Goal: Task Accomplishment & Management: Use online tool/utility

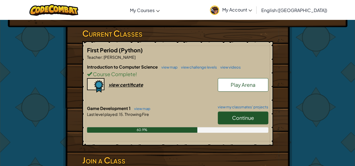
scroll to position [88, 0]
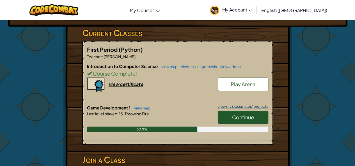
click at [232, 107] on link "view my classmates' projects" at bounding box center [241, 107] width 53 height 4
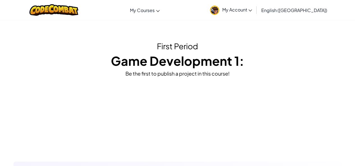
click at [232, 62] on h1 "Game Development 1:" at bounding box center [178, 60] width 320 height 17
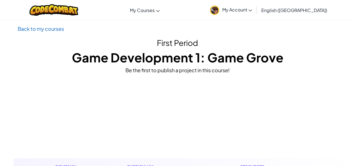
scroll to position [3, 0]
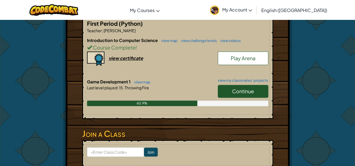
scroll to position [115, 0]
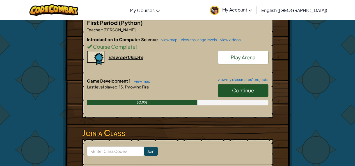
click at [237, 54] on span "Play Arena" at bounding box center [243, 57] width 25 height 6
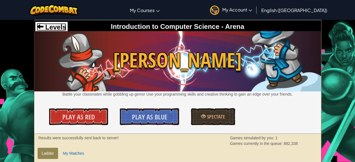
click at [54, 24] on span "Levels" at bounding box center [54, 27] width 23 height 8
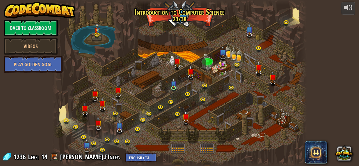
click at [40, 28] on link "Back to Classroom" at bounding box center [31, 28] width 54 height 17
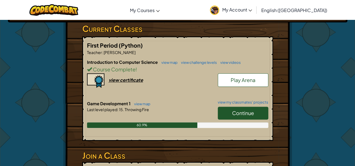
scroll to position [95, 0]
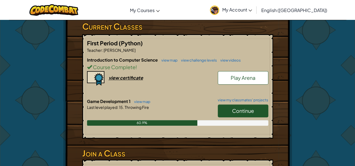
click at [250, 114] on link "Continue" at bounding box center [243, 111] width 51 height 13
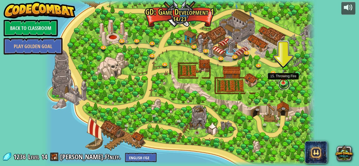
click at [285, 84] on link at bounding box center [284, 84] width 11 height 11
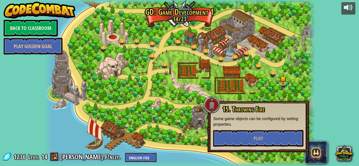
drag, startPoint x: 272, startPoint y: 134, endPoint x: 269, endPoint y: 130, distance: 5.5
click at [269, 130] on div "15. Throwing Fire Some game objects can be configured by setting properties. Pl…" at bounding box center [258, 126] width 90 height 41
click at [271, 139] on button "Play" at bounding box center [258, 138] width 90 height 17
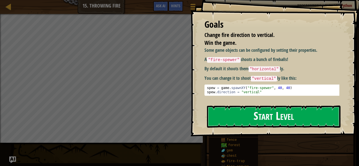
click at [279, 115] on button "Start Level" at bounding box center [274, 117] width 134 height 22
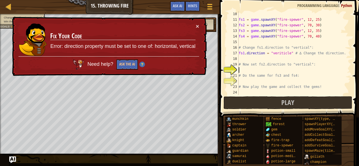
scroll to position [51, 0]
click at [197, 26] on button "×" at bounding box center [198, 28] width 4 height 6
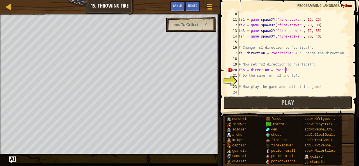
scroll to position [3, 4]
click at [281, 54] on div "fs1 = game . spawnXY ( "fire-spewer" , 12 , 25 ) fs2 = game . spawnXY ( "fire-s…" at bounding box center [292, 58] width 109 height 95
click at [288, 71] on div "fs1 = game . spawnXY ( "fire-spewer" , 12 , 25 ) fs2 = game . spawnXY ( "fire-s…" at bounding box center [292, 58] width 109 height 95
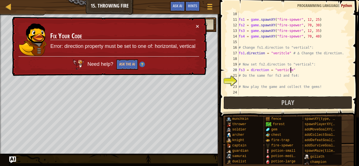
click at [288, 72] on div "fs1 = game . spawnXY ( "fire-spewer" , 12 , 25 ) fs2 = game . spawnXY ( "fire-s…" at bounding box center [292, 58] width 109 height 95
click at [285, 72] on div "fs1 = game . spawnXY ( "fire-spewer" , 12 , 25 ) fs2 = game . spawnXY ( "fire-s…" at bounding box center [292, 58] width 109 height 95
click at [282, 54] on div "fs1 = game . spawnXY ( "fire-spewer" , 12 , 25 ) fs2 = game . spawnXY ( "fire-s…" at bounding box center [292, 58] width 109 height 95
click at [287, 56] on div "fs1 = game . spawnXY ( "fire-spewer" , 12 , 25 ) fs2 = game . spawnXY ( "fire-s…" at bounding box center [292, 58] width 109 height 95
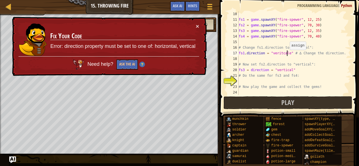
type textarea "fs1.direction = "veritcal" # ∆ Change the direction."
click at [272, 82] on div "game . spawnXY ( "gem" , 51 , 55 ) fs1 = game . spawnXY ( "fire-spewer" , 12 , …" at bounding box center [292, 53] width 109 height 95
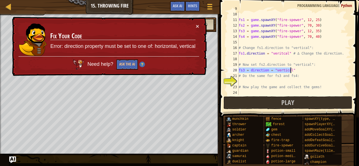
drag, startPoint x: 239, startPoint y: 70, endPoint x: 292, endPoint y: 72, distance: 52.8
click at [292, 72] on div "game . spawnXY ( "gem" , 51 , 55 ) fs1 = game . spawnXY ( "fire-spewer" , 12 , …" at bounding box center [292, 53] width 109 height 95
click at [273, 78] on div "game . spawnXY ( "gem" , 51 , 55 ) fs1 = game . spawnXY ( "fire-spewer" , 12 , …" at bounding box center [292, 53] width 109 height 95
type textarea "# Do the same for fs3 and fs4:"
click at [273, 83] on div "game . spawnXY ( "gem" , 51 , 55 ) fs1 = game . spawnXY ( "fire-spewer" , 12 , …" at bounding box center [292, 53] width 109 height 95
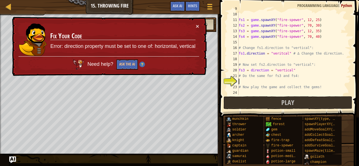
paste textarea "fs3 = direction = "vertical""
click at [244, 71] on div "game . spawnXY ( "gem" , 51 , 55 ) fs1 = game . spawnXY ( "fire-spewer" , 12 , …" at bounding box center [292, 53] width 109 height 95
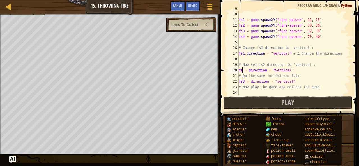
type textarea "fs2 = direction = "vertical""
click at [251, 92] on div "fs1 = game . spawnXY ( "fire-spewer" , 12 , 25 ) fs2 = game . spawnXY ( "fire-s…" at bounding box center [292, 58] width 109 height 95
paste textarea "fs3 = direction = "vertical""
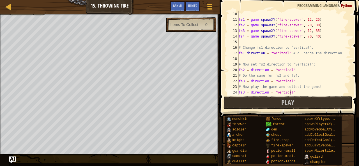
click at [244, 93] on div "fs1 = game . spawnXY ( "fire-spewer" , 12 , 25 ) fs2 = game . spawnXY ( "fire-s…" at bounding box center [292, 58] width 109 height 95
click at [255, 106] on button "Play" at bounding box center [288, 103] width 129 height 13
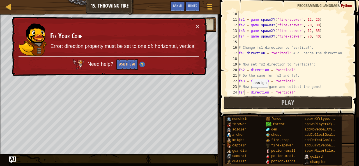
click at [249, 93] on div "fs1 = game . spawnXY ( "fire-spewer" , 12 , 25 ) fs2 = game . spawnXY ( "fire-s…" at bounding box center [292, 58] width 109 height 95
click at [250, 81] on div "fs1 = game . spawnXY ( "fire-spewer" , 12 , 25 ) fs2 = game . spawnXY ( "fire-s…" at bounding box center [292, 58] width 109 height 95
drag, startPoint x: 250, startPoint y: 72, endPoint x: 248, endPoint y: 70, distance: 3.4
click at [248, 70] on div "fs1 = game . spawnXY ( "fire-spewer" , 12 , 25 ) fs2 = game . spawnXY ( "fire-s…" at bounding box center [292, 58] width 109 height 95
click at [251, 72] on div "fs1 = game . spawnXY ( "fire-spewer" , 12 , 25 ) fs2 = game . spawnXY ( "fire-s…" at bounding box center [292, 58] width 109 height 95
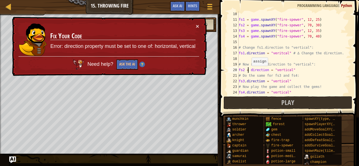
click at [249, 72] on div "fs1 = game . spawnXY ( "fire-spewer" , 12 , 25 ) fs2 = game . spawnXY ( "fire-s…" at bounding box center [292, 58] width 109 height 95
click at [117, 59] on button "Ask the AI" at bounding box center [127, 64] width 22 height 11
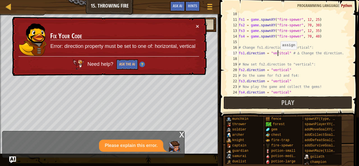
click at [278, 55] on div "fs1 = game . spawnXY ( "fire-spewer" , 12 , 25 ) fs2 = game . spawnXY ( "fire-s…" at bounding box center [292, 58] width 109 height 95
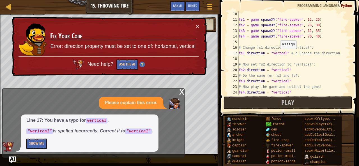
click at [277, 54] on div "fs1 = game . spawnXY ( "fire-spewer" , 12 , 25 ) fs2 = game . spawnXY ( "fire-s…" at bounding box center [292, 58] width 109 height 95
click at [277, 55] on div "fs1 = game . spawnXY ( "fire-spewer" , 12 , 25 ) fs2 = game . spawnXY ( "fire-s…" at bounding box center [292, 58] width 109 height 95
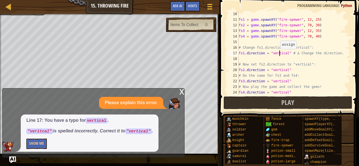
scroll to position [3, 3]
type textarea "fs1.direction = "vertical" # ∆ Change the direction."
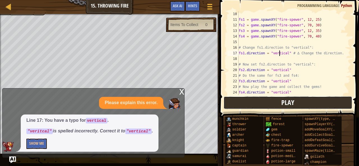
click at [313, 105] on button "Play" at bounding box center [288, 103] width 129 height 13
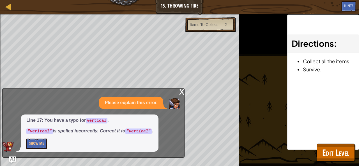
click at [181, 93] on div "x" at bounding box center [181, 92] width 5 height 6
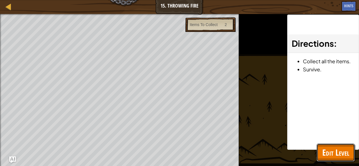
click at [341, 153] on span "Edit Level" at bounding box center [335, 153] width 27 height 12
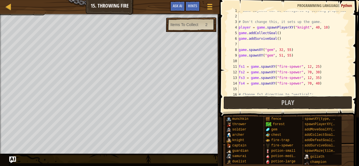
scroll to position [0, 0]
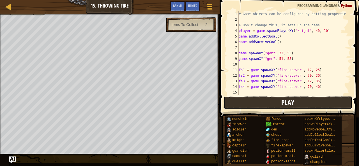
click at [294, 102] on button "Play" at bounding box center [288, 103] width 129 height 13
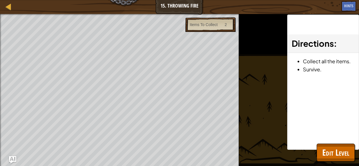
click at [16, 161] on img "Ask AI" at bounding box center [12, 160] width 7 height 7
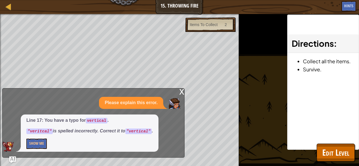
click at [182, 92] on div "x" at bounding box center [181, 92] width 5 height 6
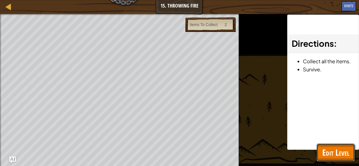
click at [333, 155] on span "Edit Level" at bounding box center [335, 153] width 27 height 12
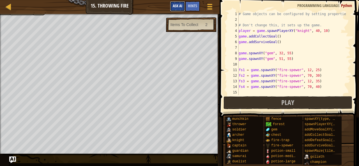
click at [180, 1] on button "Ask AI" at bounding box center [177, 6] width 15 height 10
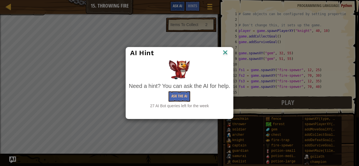
click at [180, 1] on body "Map Game Development 1 15. Throwing Fire Game Menu Done Hints Ask AI 1 2 3 4 5 …" at bounding box center [179, 0] width 359 height 1
click at [176, 99] on button "Ask the AI" at bounding box center [180, 96] width 22 height 10
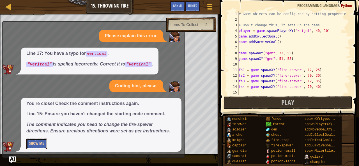
click at [32, 145] on button "Show Me" at bounding box center [36, 144] width 20 height 10
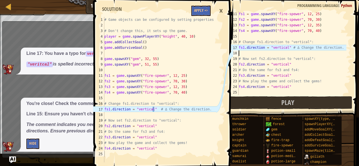
scroll to position [3, 0]
click at [286, 53] on div "fs1 = game . spawnXY ( "fire-spewer" , 12 , 25 ) fs2 = game . spawnXY ( "fire-s…" at bounding box center [292, 58] width 109 height 95
click at [284, 47] on div "fs1 = game . spawnXY ( "fire-spewer" , 12 , 25 ) fs2 = game . spawnXY ( "fire-s…" at bounding box center [292, 58] width 109 height 95
click at [286, 49] on div "fs1 = game . spawnXY ( "fire-spewer" , 12 , 25 ) fs2 = game . spawnXY ( "fire-s…" at bounding box center [292, 58] width 109 height 95
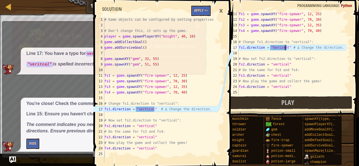
scroll to position [3, 4]
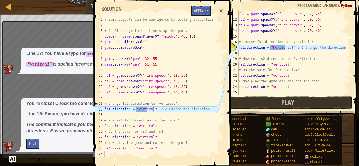
click at [263, 58] on div "fs1 = game . spawnXY ( "fire-spewer" , 12 , 25 ) fs2 = game . spawnXY ( "fire-s…" at bounding box center [292, 58] width 109 height 95
click at [270, 65] on div "fs1 = game . spawnXY ( "fire-spewer" , 12 , 25 ) fs2 = game . spawnXY ( "fire-s…" at bounding box center [292, 58] width 109 height 95
click at [284, 66] on div "fs1 = game . spawnXY ( "fire-spewer" , 12 , 25 ) fs2 = game . spawnXY ( "fire-s…" at bounding box center [292, 58] width 109 height 95
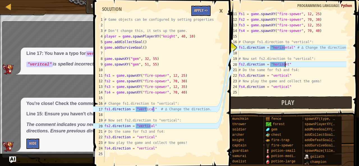
scroll to position [3, 4]
click at [285, 75] on div "fs1 = game . spawnXY ( "fire-spewer" , 12 , 25 ) fs2 = game . spawnXY ( "fire-s…" at bounding box center [292, 58] width 109 height 95
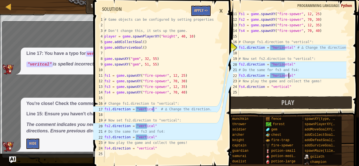
click at [285, 87] on div "fs1 = game . spawnXY ( "fire-spewer" , 12 , 25 ) fs2 = game . spawnXY ( "fire-s…" at bounding box center [292, 58] width 109 height 95
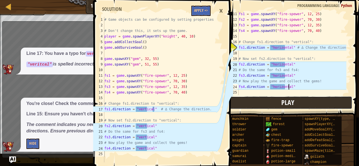
click at [284, 104] on span "Play" at bounding box center [287, 102] width 13 height 9
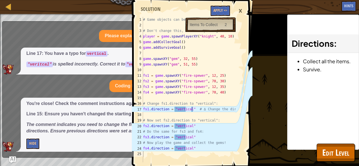
click at [254, 142] on div "Change fire direction to vertical. Win the game. Goals : Ran out of time Items …" at bounding box center [179, 90] width 359 height 152
click at [225, 7] on button "Apply =>" at bounding box center [220, 11] width 19 height 10
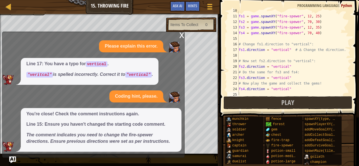
scroll to position [54, 0]
click at [276, 102] on button "Play" at bounding box center [288, 103] width 129 height 13
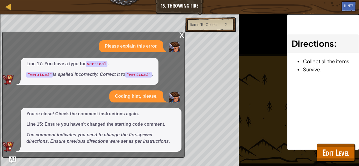
click at [179, 34] on div "x Please explain this error. Line 17: You have a typo for vertical . "veritcal"…" at bounding box center [93, 95] width 182 height 126
click at [181, 36] on div "x" at bounding box center [181, 35] width 5 height 6
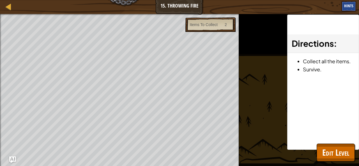
click at [347, 4] on span "Hints" at bounding box center [348, 5] width 9 height 5
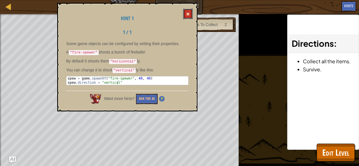
click at [187, 15] on span at bounding box center [188, 14] width 4 height 4
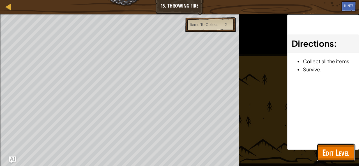
click at [330, 147] on span "Edit Level" at bounding box center [335, 153] width 27 height 12
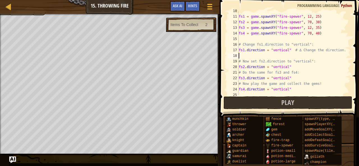
click at [301, 55] on div "fs1 = game . spawnXY ( "fire-spewer" , 12 , 25 ) fs2 = game . spawnXY ( "fire-s…" at bounding box center [292, 55] width 109 height 95
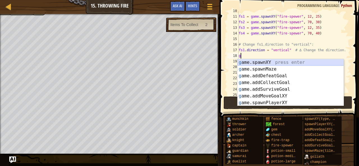
click at [279, 61] on div "g ame.spawnXY press enter g ame.spawnMaze press enter g ame.addDefeatGoal press…" at bounding box center [291, 89] width 106 height 61
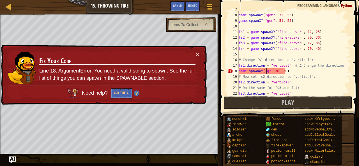
scroll to position [3, 2]
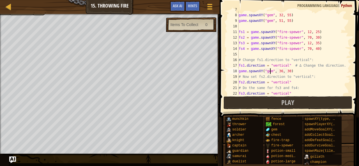
click at [280, 73] on div "game . spawnXY ( "gem" , 32 , 55 ) game . spawnXY ( "gem" , 51 , 55 ) fs1 = gam…" at bounding box center [292, 54] width 109 height 95
click at [288, 72] on div "game . spawnXY ( "gem" , 32 , 55 ) game . spawnXY ( "gem" , 51 , 55 ) fs1 = gam…" at bounding box center [292, 54] width 109 height 95
click at [286, 72] on div "game . spawnXY ( "gem" , 32 , 55 ) game . spawnXY ( "gem" , 51 , 55 ) fs1 = gam…" at bounding box center [292, 54] width 109 height 95
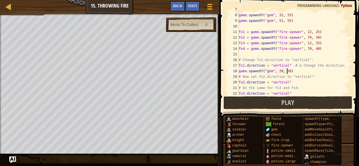
click at [287, 72] on div "game . spawnXY ( "gem" , 32 , 55 ) game . spawnXY ( "gem" , 51 , 55 ) fs1 = gam…" at bounding box center [292, 54] width 109 height 95
click at [294, 75] on div "game . spawnXY ( "gem" , 32 , 55 ) game . spawnXY ( "gem" , 51 , 55 ) fs1 = gam…" at bounding box center [292, 54] width 109 height 95
click at [288, 73] on div "game . spawnXY ( "gem" , 32 , 55 ) game . spawnXY ( "gem" , 51 , 55 ) fs1 = gam…" at bounding box center [292, 54] width 109 height 95
type textarea "game.spawnXY("gem", 39, 10)"
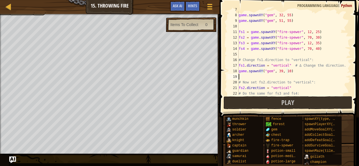
scroll to position [3, 0]
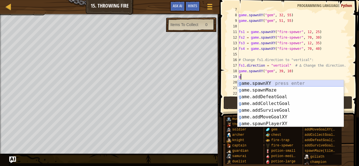
click at [282, 82] on div "g ame.spawnXY press enter g ame.spawnMaze press enter g ame.addDefeatGoal press…" at bounding box center [291, 110] width 106 height 61
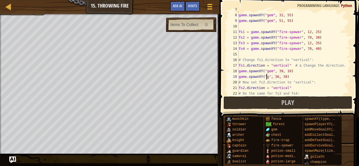
scroll to position [3, 2]
click at [280, 78] on div "game . spawnXY ( "gem" , 32 , 55 ) game . spawnXY ( "gem" , 51 , 55 ) fs1 = gam…" at bounding box center [292, 54] width 109 height 95
click at [285, 78] on div "game . spawnXY ( "gem" , 32 , 55 ) game . spawnXY ( "gem" , 51 , 55 ) fs1 = gam…" at bounding box center [292, 54] width 109 height 95
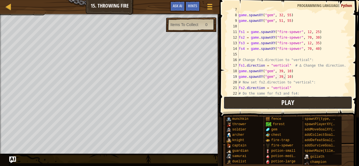
click at [287, 104] on span "Play" at bounding box center [287, 102] width 13 height 9
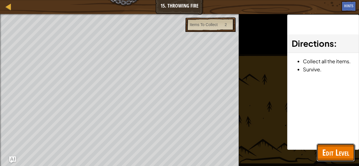
click at [326, 147] on span "Edit Level" at bounding box center [335, 153] width 27 height 12
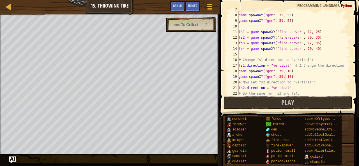
click at [286, 78] on div "game . spawnXY ( "gem" , 32 , 55 ) game . spawnXY ( "gem" , 51 , 55 ) fs1 = gam…" at bounding box center [292, 54] width 109 height 95
click at [286, 71] on div "game . spawnXY ( "gem" , 32 , 55 ) game . spawnXY ( "gem" , 51 , 55 ) fs1 = gam…" at bounding box center [292, 54] width 109 height 95
click at [286, 72] on div "game . spawnXY ( "gem" , 32 , 55 ) game . spawnXY ( "gem" , 51 , 55 ) fs1 = gam…" at bounding box center [292, 54] width 109 height 95
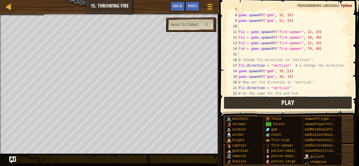
click at [300, 102] on button "Play" at bounding box center [288, 103] width 129 height 13
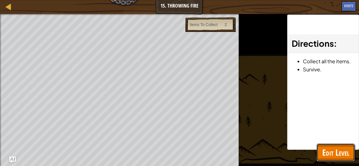
click at [333, 156] on span "Edit Level" at bounding box center [335, 153] width 27 height 12
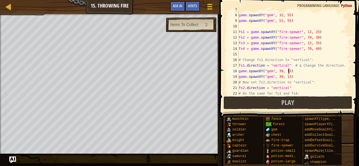
click at [288, 72] on div "game . spawnXY ( "gem" , 32 , 55 ) game . spawnXY ( "gem" , 51 , 55 ) fs1 = gam…" at bounding box center [292, 54] width 109 height 95
click at [286, 71] on div "game . spawnXY ( "gem" , 32 , 55 ) game . spawnXY ( "gem" , 51 , 55 ) fs1 = gam…" at bounding box center [292, 54] width 109 height 95
click at [287, 78] on div "game . spawnXY ( "gem" , 32 , 55 ) game . spawnXY ( "gem" , 51 , 55 ) fs1 = gam…" at bounding box center [292, 54] width 109 height 95
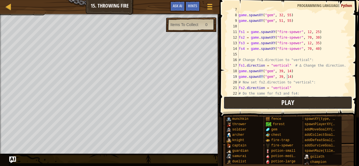
click at [286, 98] on span "Play" at bounding box center [287, 102] width 13 height 9
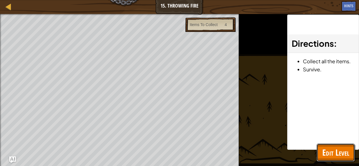
click at [326, 147] on span "Edit Level" at bounding box center [335, 153] width 27 height 12
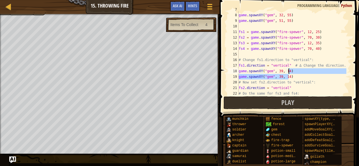
drag, startPoint x: 288, startPoint y: 75, endPoint x: 310, endPoint y: 73, distance: 22.6
click at [310, 73] on div "game . spawnXY ( "gem" , 32 , 55 ) game . spawnXY ( "gem" , 51 , 55 ) fs1 = gam…" at bounding box center [292, 54] width 109 height 95
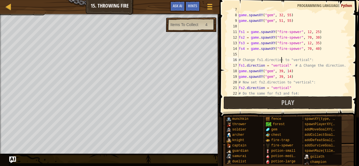
click at [282, 61] on div "game . spawnXY ( "gem" , 32 , 55 ) game . spawnXY ( "gem" , 51 , 55 ) fs1 = gam…" at bounding box center [292, 54] width 109 height 95
click at [287, 78] on div "game . spawnXY ( "gem" , 32 , 55 ) game . spawnXY ( "gem" , 51 , 55 ) fs1 = gam…" at bounding box center [292, 54] width 109 height 95
click at [286, 72] on div "game . spawnXY ( "gem" , 32 , 55 ) game . spawnXY ( "gem" , 51 , 55 ) fs1 = gam…" at bounding box center [292, 54] width 109 height 95
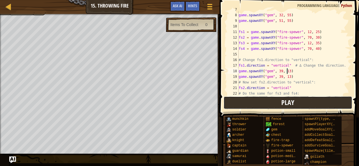
click at [281, 98] on button "Play" at bounding box center [288, 103] width 129 height 13
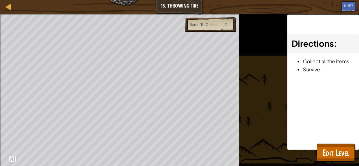
click at [303, 145] on div "Map Game Development 1 15. Throwing Fire Game Menu Done Hints Ask AI 1 2 3 4 5 …" at bounding box center [179, 83] width 359 height 166
click at [340, 150] on span "Edit Level" at bounding box center [335, 153] width 27 height 12
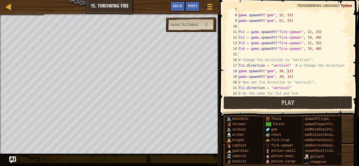
click at [279, 73] on div "game . spawnXY ( "gem" , 32 , 55 ) game . spawnXY ( "gem" , 51 , 55 ) fs1 = gam…" at bounding box center [292, 54] width 109 height 95
click at [278, 77] on div "game . spawnXY ( "gem" , 32 , 55 ) game . spawnXY ( "gem" , 51 , 55 ) fs1 = gam…" at bounding box center [292, 54] width 109 height 95
click at [280, 78] on div "game . spawnXY ( "gem" , 32 , 55 ) game . spawnXY ( "gem" , 51 , 55 ) fs1 = gam…" at bounding box center [292, 54] width 109 height 95
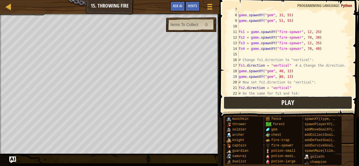
click at [240, 101] on button "Play" at bounding box center [288, 103] width 129 height 13
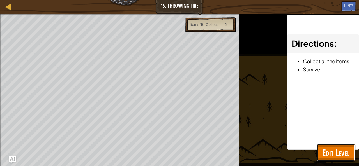
click at [340, 148] on span "Edit Level" at bounding box center [335, 153] width 27 height 12
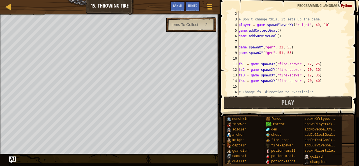
scroll to position [0, 0]
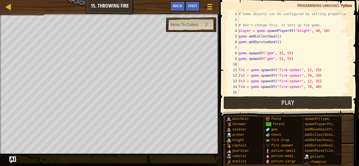
type textarea "player = game.spawnPlayerXY("knight", 40, 10)"
click at [325, 31] on div "# Game objects can be configured by setting properties # Don't change this, it …" at bounding box center [292, 58] width 109 height 95
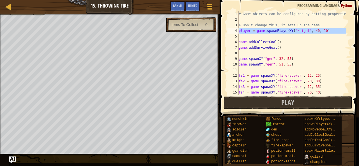
click at [239, 32] on div "4" at bounding box center [233, 31] width 11 height 6
click at [239, 31] on div "# Game objects can be configured by setting properties # Don't change this, it …" at bounding box center [292, 58] width 109 height 95
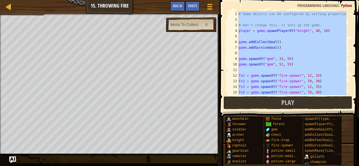
click at [239, 31] on div "# Game objects can be configured by setting properties # Don't change this, it …" at bounding box center [292, 58] width 109 height 95
click at [239, 31] on div "# Game objects can be configured by setting properties # Don't change this, it …" at bounding box center [292, 53] width 109 height 84
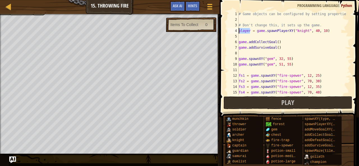
click at [239, 31] on div "# Game objects can be configured by setting properties # Don't change this, it …" at bounding box center [292, 58] width 109 height 95
type textarea "player = game.spawnPlayerXY("knight", 40, 10)"
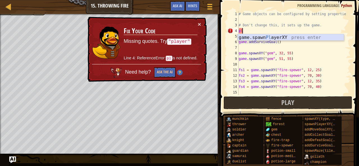
click at [259, 37] on div "game.spawn Pl ayerXY press enter" at bounding box center [291, 44] width 106 height 20
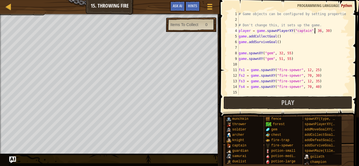
click at [315, 31] on div "# Game objects can be configured by setting properties # Don't change this, it …" at bounding box center [292, 58] width 109 height 95
click at [321, 33] on div "# Game objects can be configured by setting properties # Don't change this, it …" at bounding box center [292, 58] width 109 height 95
type textarea "player = game.spawnPlayerXY("captain", 39, 8)"
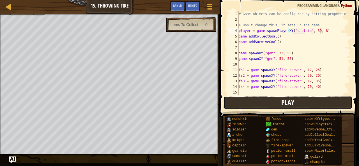
click at [302, 102] on button "Play" at bounding box center [288, 103] width 129 height 13
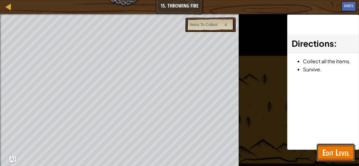
click at [333, 150] on span "Edit Level" at bounding box center [335, 153] width 27 height 12
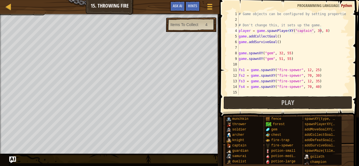
scroll to position [3, 0]
click at [255, 47] on div "# Game objects can be configured by setting properties # Don't change this, it …" at bounding box center [292, 58] width 109 height 95
click at [274, 38] on div "# Game objects can be configured by setting properties # Don't change this, it …" at bounding box center [292, 58] width 109 height 95
click at [275, 38] on div "# Game objects can be configured by setting properties # Don't change this, it …" at bounding box center [292, 58] width 109 height 95
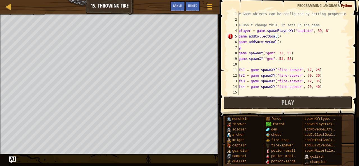
scroll to position [3, 3]
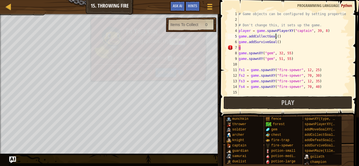
type textarea "game.addCollectGoal(2)"
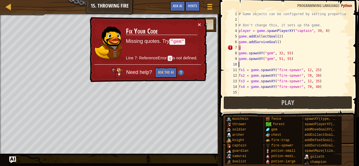
click at [251, 67] on div "# Game objects can be configured by setting properties # Don't change this, it …" at bounding box center [292, 58] width 109 height 95
click at [244, 48] on div "# Game objects can be configured by setting properties # Don't change this, it …" at bounding box center [292, 58] width 109 height 95
type textarea "g"
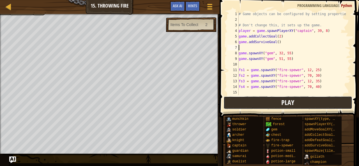
click at [252, 106] on button "Play" at bounding box center [288, 103] width 129 height 13
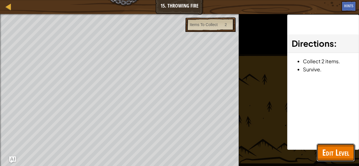
click at [341, 155] on span "Edit Level" at bounding box center [335, 153] width 27 height 12
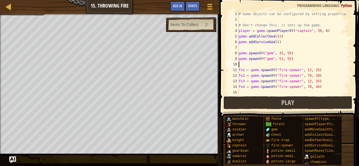
click at [273, 65] on div "# Game objects can be configured by setting properties # Don't change this, it …" at bounding box center [292, 58] width 109 height 95
click at [279, 60] on div "# Game objects can be configured by setting properties # Don't change this, it …" at bounding box center [292, 58] width 109 height 95
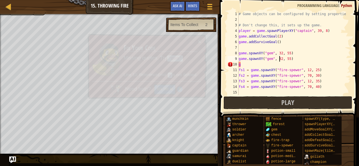
scroll to position [3, 3]
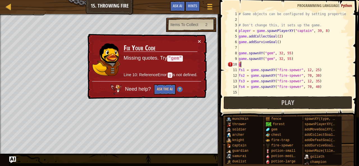
click at [270, 66] on div "# Game objects can be configured by setting properties # Don't change this, it …" at bounding box center [292, 58] width 109 height 95
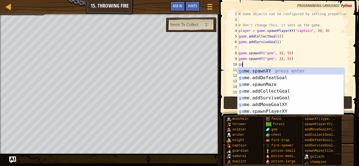
scroll to position [3, 0]
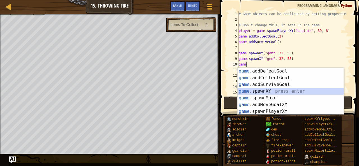
click at [258, 92] on div "game .addDefeatGoal press enter game .addCollectGoal press enter game .addSurvi…" at bounding box center [291, 98] width 106 height 61
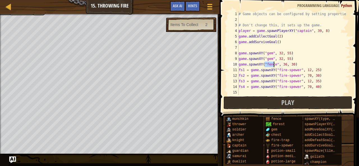
scroll to position [3, 2]
click at [315, 31] on div "# Game objects can be configured by setting properties # Don't change this, it …" at bounding box center [292, 58] width 109 height 95
click at [320, 31] on div "# Game objects can be configured by setting properties # Don't change this, it …" at bounding box center [292, 58] width 109 height 95
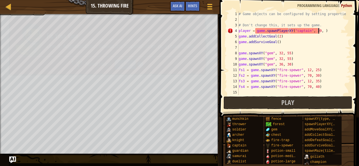
scroll to position [3, 6]
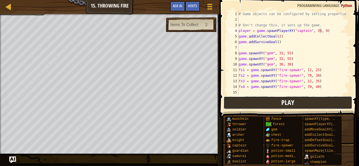
click at [272, 98] on button "Play" at bounding box center [288, 103] width 129 height 13
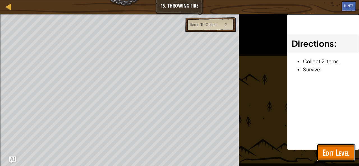
click at [349, 153] on span "Edit Level" at bounding box center [335, 153] width 27 height 12
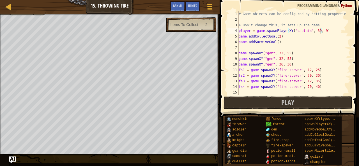
click at [319, 33] on div "# Game objects can be configured by setting properties # Don't change this, it …" at bounding box center [292, 58] width 109 height 95
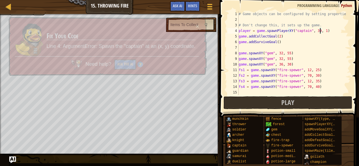
scroll to position [3, 7]
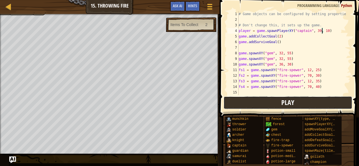
click at [295, 98] on button "Play" at bounding box center [288, 103] width 129 height 13
click at [279, 102] on button "Play" at bounding box center [288, 103] width 129 height 13
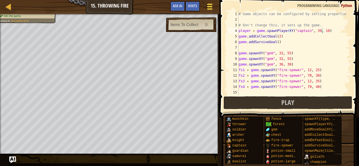
click at [211, 9] on span at bounding box center [209, 8] width 5 height 1
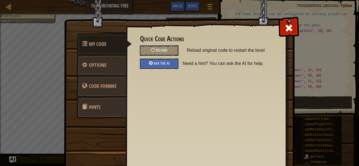
click at [154, 45] on div "Quick Code Actions Reload Reload original code to restart the level Ask the AI …" at bounding box center [206, 52] width 132 height 34
drag, startPoint x: 157, startPoint y: 51, endPoint x: 154, endPoint y: 45, distance: 6.5
click at [154, 45] on div "Quick Code Actions Reload Reload original code to restart the level Ask the AI …" at bounding box center [206, 52] width 132 height 34
click at [158, 51] on span "Reload" at bounding box center [162, 49] width 12 height 5
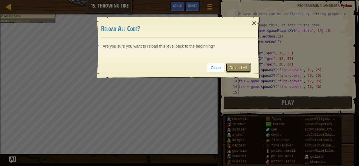
click at [249, 68] on link "Reload All" at bounding box center [238, 68] width 25 height 10
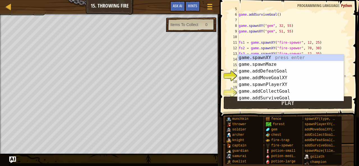
type textarea "fs1.direction = "horizontal" # ∆ Change the direction."
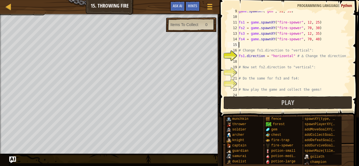
click at [268, 45] on div "game . spawnXY ( "gem" , 51 , 55 ) fs1 = game . spawnXY ( "fire-spewer" , 12 , …" at bounding box center [292, 55] width 109 height 95
click at [255, 61] on div "game . spawnXY ( "gem" , 51 , 55 ) fs1 = game . spawnXY ( "fire-spewer" , 12 , …" at bounding box center [292, 55] width 109 height 95
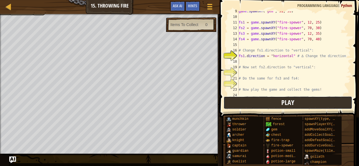
click at [241, 109] on button "Play" at bounding box center [288, 103] width 129 height 13
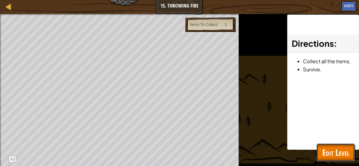
click at [331, 150] on span "Edit Level" at bounding box center [335, 153] width 27 height 12
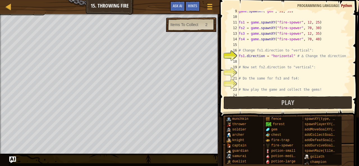
type textarea "fs1.direction = "horizontal" # ∆ Change the direction."
drag, startPoint x: 239, startPoint y: 56, endPoint x: 293, endPoint y: 56, distance: 54.2
click at [293, 56] on div "game . spawnXY ( "gem" , 51 , 55 ) fs1 = game . spawnXY ( "fire-spewer" , 12 , …" at bounding box center [292, 55] width 109 height 95
click at [287, 63] on div "game . spawnXY ( "gem" , 51 , 55 ) fs1 = game . spawnXY ( "fire-spewer" , 12 , …" at bounding box center [292, 55] width 109 height 95
click at [287, 56] on div "game . spawnXY ( "gem" , 51 , 55 ) fs1 = game . spawnXY ( "fire-spewer" , 12 , …" at bounding box center [292, 55] width 109 height 95
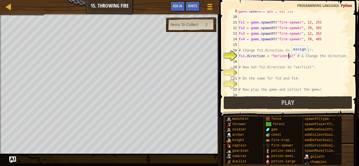
click at [289, 56] on div "game . spawnXY ( "gem" , 51 , 55 ) fs1 = game . spawnXY ( "fire-spewer" , 12 , …" at bounding box center [292, 55] width 109 height 95
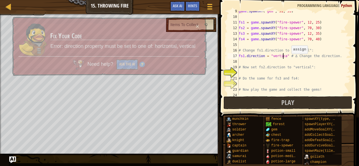
type textarea "fs1.direction = "vertical" # ∆ Change the direction."
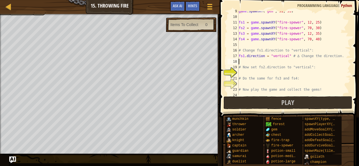
click at [272, 63] on div "game . spawnXY ( "gem" , 51 , 55 ) fs1 = game . spawnXY ( "fire-spewer" , 12 , …" at bounding box center [292, 55] width 109 height 95
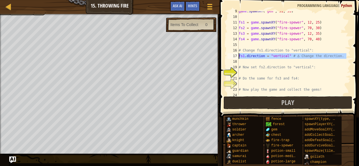
click at [240, 57] on div "9 10 11 12 13 14 15 16 17 18 19 20 21 22 23 24 game . spawnXY ( "gem" , 51 , 55…" at bounding box center [288, 53] width 124 height 84
type textarea "fs1.direction = "vertical" # ∆ Change the direction."
click at [241, 61] on div "game . spawnXY ( "gem" , 51 , 55 ) fs1 = game . spawnXY ( "fire-spewer" , 12 , …" at bounding box center [292, 53] width 109 height 84
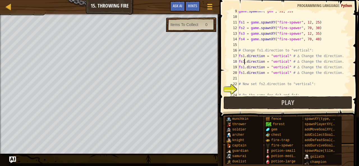
click at [244, 61] on div "game . spawnXY ( "gem" , 51 , 55 ) fs1 = game . spawnXY ( "fire-spewer" , 12 , …" at bounding box center [292, 55] width 109 height 95
click at [244, 68] on div "game . spawnXY ( "gem" , 51 , 55 ) fs1 = game . spawnXY ( "fire-spewer" , 12 , …" at bounding box center [292, 55] width 109 height 95
click at [243, 67] on div "game . spawnXY ( "gem" , 51 , 55 ) fs1 = game . spawnXY ( "fire-spewer" , 12 , …" at bounding box center [292, 55] width 109 height 95
click at [244, 68] on div "game . spawnXY ( "gem" , 51 , 55 ) fs1 = game . spawnXY ( "fire-spewer" , 12 , …" at bounding box center [292, 55] width 109 height 95
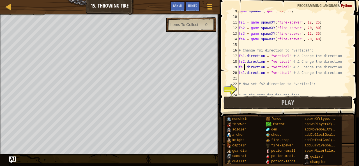
click at [244, 74] on div "game . spawnXY ( "gem" , 51 , 55 ) fs1 = game . spawnXY ( "fire-spewer" , 12 , …" at bounding box center [292, 55] width 109 height 95
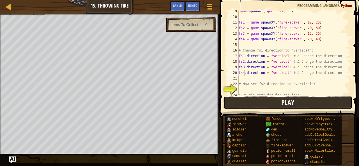
click at [246, 104] on button "Play" at bounding box center [288, 103] width 129 height 13
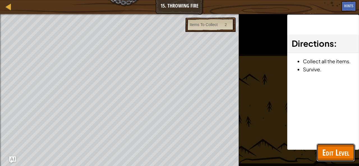
click at [323, 152] on span "Edit Level" at bounding box center [335, 153] width 27 height 12
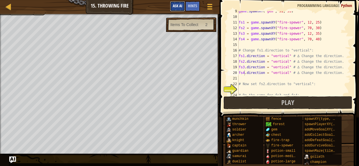
click at [176, 1] on button "Ask AI" at bounding box center [177, 6] width 15 height 10
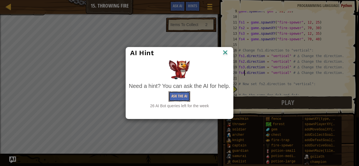
click at [178, 96] on button "Ask the AI" at bounding box center [180, 96] width 22 height 10
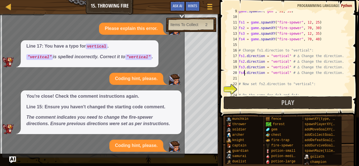
scroll to position [35, 0]
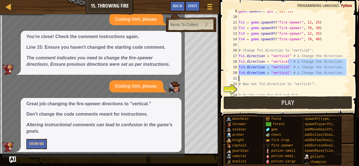
drag, startPoint x: 288, startPoint y: 63, endPoint x: 246, endPoint y: 74, distance: 43.1
click at [246, 74] on div "game . spawnXY ( "gem" , 51 , 55 ) fs1 = game . spawnXY ( "fire-spewer" , 12 , …" at bounding box center [292, 55] width 109 height 95
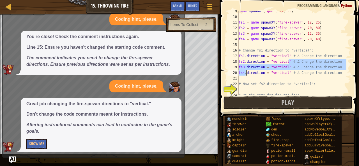
click at [241, 68] on div "game . spawnXY ( "gem" , 51 , 55 ) fs1 = game . spawnXY ( "fire-spewer" , 12 , …" at bounding box center [292, 53] width 109 height 84
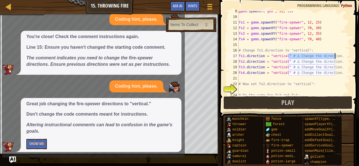
drag, startPoint x: 288, startPoint y: 55, endPoint x: 337, endPoint y: 59, distance: 49.2
click at [337, 59] on div "game . spawnXY ( "gem" , 51 , 55 ) fs1 = game . spawnXY ( "fire-spewer" , 12 , …" at bounding box center [292, 55] width 109 height 95
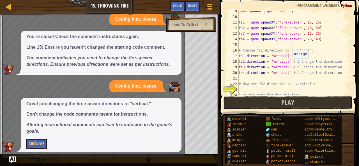
scroll to position [3, 4]
click at [294, 63] on div "game . spawnXY ( "gem" , 51 , 55 ) fs1 = game . spawnXY ( "fire-spewer" , 12 , …" at bounding box center [292, 55] width 109 height 95
click at [288, 62] on div "game . spawnXY ( "gem" , 51 , 55 ) fs1 = game . spawnXY ( "fire-spewer" , 12 , …" at bounding box center [292, 55] width 109 height 95
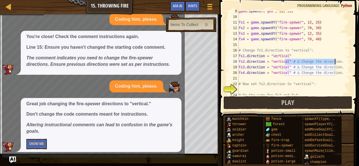
drag, startPoint x: 288, startPoint y: 62, endPoint x: 335, endPoint y: 60, distance: 46.9
click at [335, 60] on div "game . spawnXY ( "gem" , 51 , 55 ) fs1 = game . spawnXY ( "fire-spewer" , 12 , …" at bounding box center [292, 55] width 109 height 95
click at [333, 59] on div "game . spawnXY ( "gem" , 51 , 55 ) fs1 = game . spawnXY ( "fire-spewer" , 12 , …" at bounding box center [292, 53] width 109 height 84
drag, startPoint x: 289, startPoint y: 63, endPoint x: 333, endPoint y: 59, distance: 43.4
click at [333, 59] on div "game . spawnXY ( "gem" , 51 , 55 ) fs1 = game . spawnXY ( "fire-spewer" , 12 , …" at bounding box center [292, 55] width 109 height 95
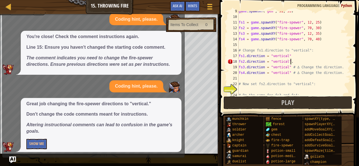
click at [291, 62] on div "game . spawnXY ( "gem" , 51 , 55 ) fs1 = game . spawnXY ( "fire-spewer" , 12 , …" at bounding box center [292, 55] width 109 height 95
drag, startPoint x: 289, startPoint y: 66, endPoint x: 335, endPoint y: 68, distance: 46.0
click at [335, 68] on div "game . spawnXY ( "gem" , 51 , 55 ) fs1 = game . spawnXY ( "fire-spewer" , 12 , …" at bounding box center [292, 55] width 109 height 95
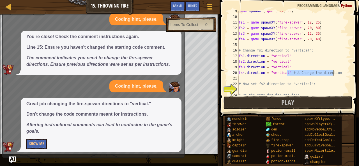
drag, startPoint x: 288, startPoint y: 74, endPoint x: 338, endPoint y: 75, distance: 50.2
click at [338, 75] on div "game . spawnXY ( "gem" , 51 , 55 ) fs1 = game . spawnXY ( "fire-spewer" , 12 , …" at bounding box center [292, 55] width 109 height 95
type textarea "fs4.direction = "vertical""
click at [36, 143] on button "Show Me" at bounding box center [36, 144] width 20 height 10
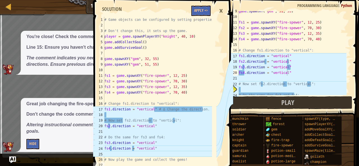
click at [86, 118] on span "Great job changing the fire-spewer directions to "vertical." Don't change the c…" at bounding box center [101, 118] width 150 height 34
click at [35, 142] on button "Hide" at bounding box center [32, 144] width 13 height 10
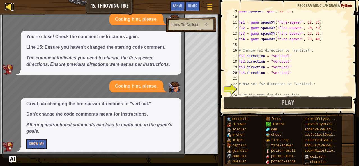
click at [6, 10] on div at bounding box center [8, 6] width 7 height 7
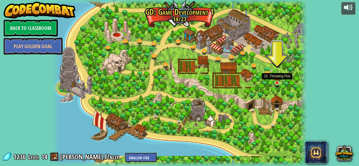
click at [276, 82] on img at bounding box center [277, 76] width 6 height 13
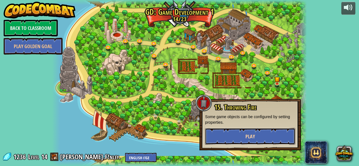
click at [249, 135] on span "Play" at bounding box center [251, 136] width 10 height 7
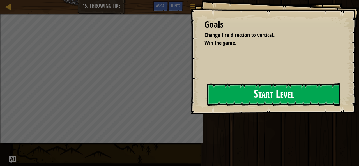
click at [221, 100] on button "Start Level" at bounding box center [274, 95] width 134 height 22
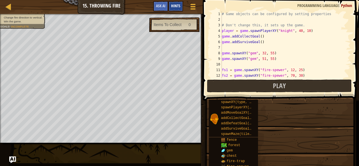
click at [180, 5] on span "Hints" at bounding box center [175, 5] width 9 height 5
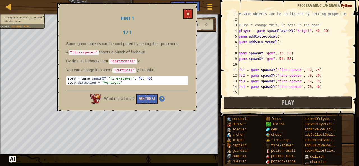
scroll to position [67, 0]
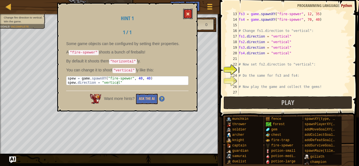
click at [191, 14] on button at bounding box center [188, 14] width 10 height 10
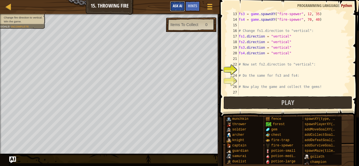
click at [178, 4] on span "Ask AI" at bounding box center [178, 5] width 10 height 5
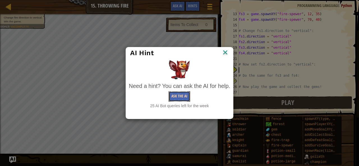
click at [175, 93] on button "Ask the AI" at bounding box center [180, 96] width 22 height 10
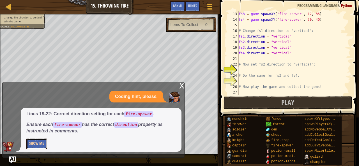
click at [39, 148] on button "Show Me" at bounding box center [36, 144] width 20 height 10
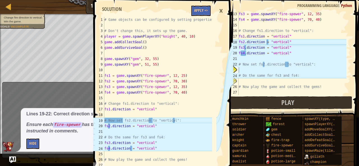
click at [247, 69] on div "fs3 = game . spawnXY ( "fire-spewer" , 12 , 35 ) fs4 = game . spawnXY ( "fire-s…" at bounding box center [292, 58] width 109 height 95
drag, startPoint x: 239, startPoint y: 43, endPoint x: 293, endPoint y: 41, distance: 54.2
click at [293, 41] on div "13 14 15 16 17 18 19 20 21 22 23 24 25 26 27 fs3 = game . spawnXY ( "fire-spewe…" at bounding box center [288, 53] width 124 height 84
type textarea "fs2.direction = "vertical" fs3.direction = "vertical""
click at [247, 70] on div "fs3 = game . spawnXY ( "fire-spewer" , 12 , 35 ) fs4 = game . spawnXY ( "fire-s…" at bounding box center [292, 58] width 109 height 95
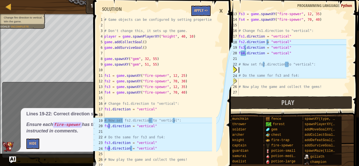
paste textarea "fs2.direction = "vertical""
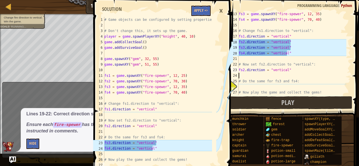
click at [247, 70] on div "fs3 = game . spawnXY ( "fire-spewer" , 12 , 35 ) fs4 = game . spawnXY ( "fire-s…" at bounding box center [292, 58] width 109 height 95
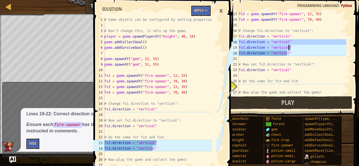
type textarea "fs2.direction = "vertical""
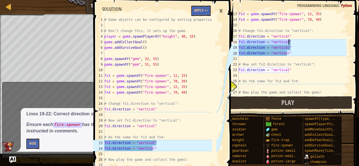
drag, startPoint x: 239, startPoint y: 42, endPoint x: 297, endPoint y: 41, distance: 58.4
click at [297, 41] on div "fs3 = game . spawnXY ( "fire-spewer" , 12 , 35 ) fs4 = game . spawnXY ( "fire-s…" at bounding box center [292, 58] width 109 height 95
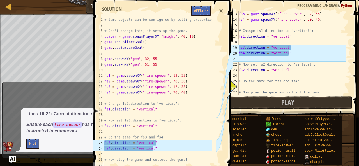
click at [243, 88] on div "fs3 = game . spawnXY ( "fire-spewer" , 12 , 35 ) fs4 = game . spawnXY ( "fire-s…" at bounding box center [292, 58] width 109 height 95
click at [242, 77] on div "fs3 = game . spawnXY ( "fire-spewer" , 12 , 35 ) fs4 = game . spawnXY ( "fire-s…" at bounding box center [292, 58] width 109 height 95
type textarea "fs2.direction = "vertical""
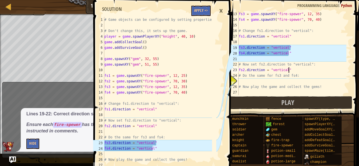
click at [246, 84] on div "fs3 = game . spawnXY ( "fire-spewer" , 12 , 35 ) fs4 = game . spawnXY ( "fire-s…" at bounding box center [292, 58] width 109 height 95
paste textarea "fs2.direction = "vertical""
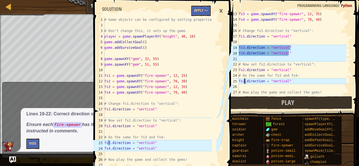
click at [244, 82] on div "fs3 = game . spawnXY ( "fire-spewer" , 12 , 35 ) fs4 = game . spawnXY ( "fire-s…" at bounding box center [292, 58] width 109 height 95
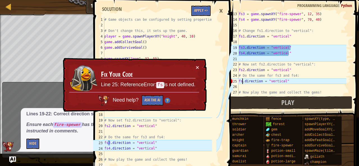
scroll to position [3, 1]
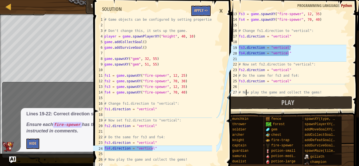
click at [246, 90] on div "fs3 = game . spawnXY ( "fire-spewer" , 12 , 35 ) fs4 = game . spawnXY ( "fire-s…" at bounding box center [292, 58] width 109 height 95
type textarea "# Now play the game and collect the gems!"
click at [243, 86] on div "fs3 = game . spawnXY ( "fire-spewer" , 12 , 35 ) fs4 = game . spawnXY ( "fire-s…" at bounding box center [292, 58] width 109 height 95
paste textarea "fs2.direction = "vertical""
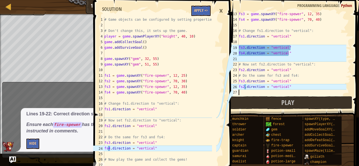
click at [244, 88] on div "fs3 = game . spawnXY ( "fire-spewer" , 12 , 35 ) fs4 = game . spawnXY ( "fire-s…" at bounding box center [292, 58] width 109 height 95
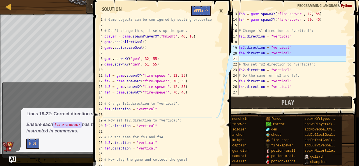
drag, startPoint x: 239, startPoint y: 47, endPoint x: 241, endPoint y: 59, distance: 11.4
click at [241, 59] on div "fs3 = game . spawnXY ( "fire-spewer" , 12 , 35 ) fs4 = game . spawnXY ( "fire-s…" at bounding box center [292, 58] width 109 height 95
type textarea "fs4.direction = "vertical""
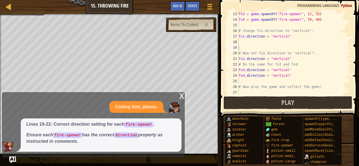
click at [182, 96] on div "x" at bounding box center [181, 96] width 5 height 6
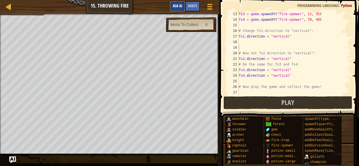
click at [178, 3] on button "Ask AI" at bounding box center [177, 6] width 15 height 10
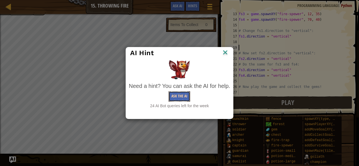
click at [178, 95] on button "Ask the AI" at bounding box center [180, 96] width 22 height 10
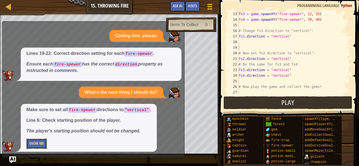
click at [35, 142] on button "Show Me" at bounding box center [36, 144] width 20 height 10
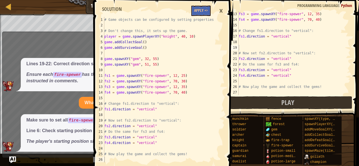
scroll to position [67, 0]
click at [287, 48] on div "fs3 = game . spawnXY ( "fire-spewer" , 12 , 35 ) fs4 = game . spawnXY ( "fire-s…" at bounding box center [292, 58] width 109 height 95
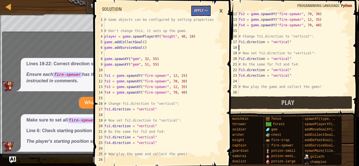
type textarea "fs1.direction = "vertical""
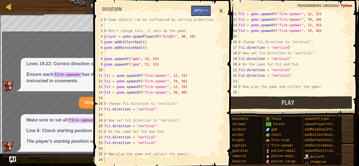
click at [222, 10] on div "×" at bounding box center [221, 10] width 10 height 13
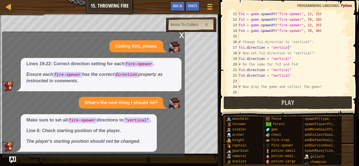
click at [180, 34] on div "x" at bounding box center [181, 35] width 5 height 6
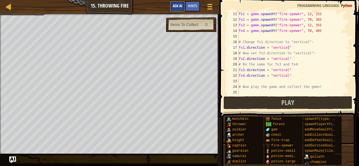
click at [180, 4] on span "Ask AI" at bounding box center [178, 5] width 10 height 5
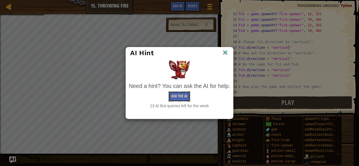
click at [173, 97] on button "Ask the AI" at bounding box center [180, 96] width 22 height 10
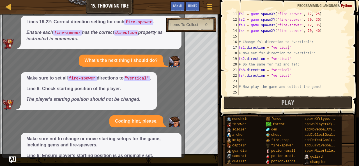
scroll to position [42, 0]
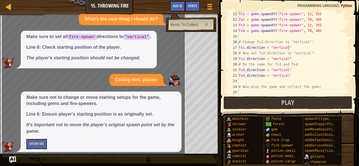
click at [150, 129] on p "It's important not to move the player's original spawn point set by the game." at bounding box center [101, 128] width 150 height 13
click at [45, 143] on button "Show Me" at bounding box center [36, 144] width 20 height 10
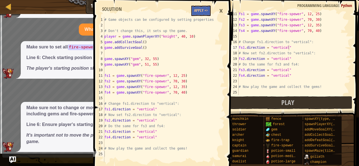
click at [220, 10] on div "×" at bounding box center [221, 10] width 10 height 13
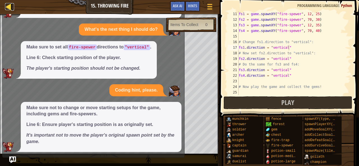
click at [10, 4] on div at bounding box center [8, 6] width 7 height 7
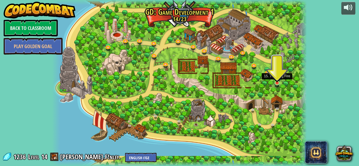
click at [279, 83] on img at bounding box center [277, 76] width 6 height 13
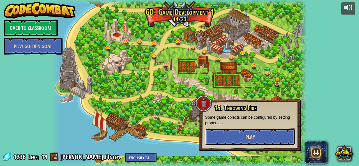
click at [247, 130] on button "Play" at bounding box center [250, 137] width 90 height 17
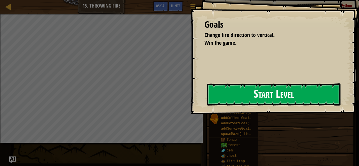
click at [239, 95] on button "Start Level" at bounding box center [274, 95] width 134 height 22
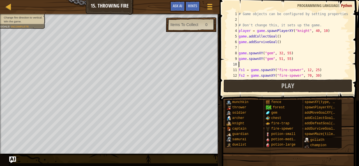
click at [254, 63] on div "# Game objects can be configured by setting properties # Don't change this, it …" at bounding box center [303, 50] width 130 height 79
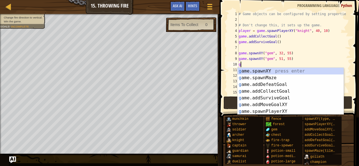
scroll to position [3, 0]
click at [257, 71] on div "g ame.spawnXY press enter g ame.spawnMaze press enter g ame.addDefeatGoal press…" at bounding box center [291, 98] width 106 height 61
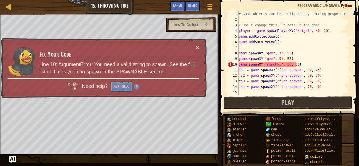
scroll to position [3, 3]
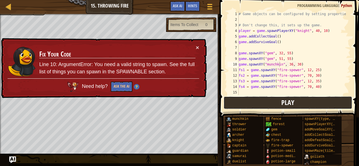
click at [259, 103] on button "Play" at bounding box center [288, 103] width 129 height 13
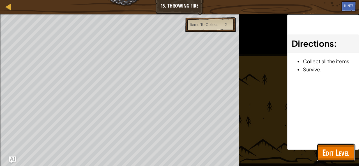
click at [327, 151] on span "Edit Level" at bounding box center [335, 153] width 27 height 12
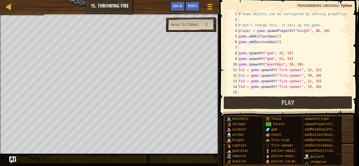
type textarea "game.addSurviveGoal()"
click at [264, 45] on div "# Game objects can be configured by setting properties # Don't change this, it …" at bounding box center [292, 58] width 109 height 95
click at [262, 49] on div "# Game objects can be configured by setting properties # Don't change this, it …" at bounding box center [292, 58] width 109 height 95
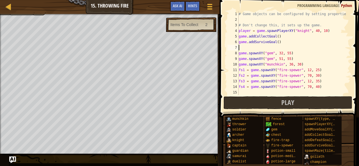
click at [301, 62] on div "# Game objects can be configured by setting properties # Don't change this, it …" at bounding box center [292, 58] width 109 height 95
type textarea "game.spawnXY("munchkin", 36, 30)"
drag, startPoint x: 301, startPoint y: 62, endPoint x: 239, endPoint y: 64, distance: 62.0
click at [239, 64] on div "# Game objects can be configured by setting properties # Don't change this, it …" at bounding box center [292, 58] width 109 height 95
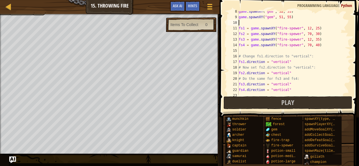
scroll to position [56, 0]
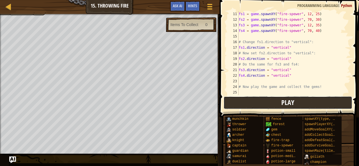
click at [252, 102] on button "Play" at bounding box center [288, 103] width 129 height 13
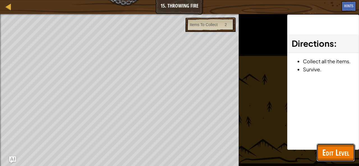
click at [337, 154] on span "Edit Level" at bounding box center [335, 153] width 27 height 12
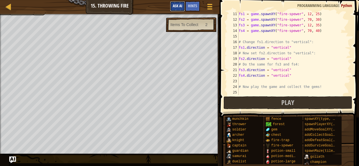
click at [180, 5] on span "Ask AI" at bounding box center [178, 5] width 10 height 5
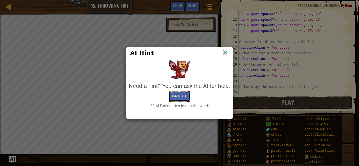
click at [181, 95] on button "Ask the AI" at bounding box center [180, 96] width 22 height 10
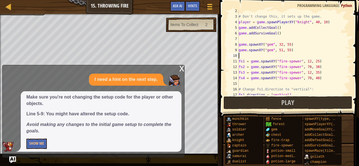
scroll to position [9, 0]
click at [35, 143] on button "Show Me" at bounding box center [36, 144] width 20 height 10
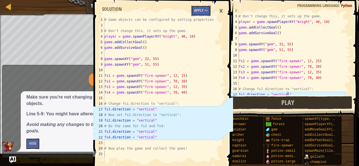
click at [206, 11] on button "Apply =>" at bounding box center [200, 11] width 19 height 10
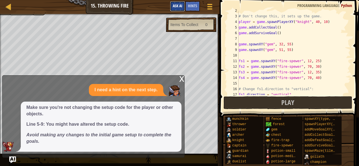
click at [180, 5] on span "Ask AI" at bounding box center [178, 5] width 10 height 5
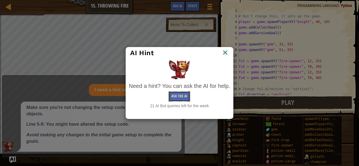
click at [178, 101] on button "Ask the AI" at bounding box center [180, 96] width 22 height 10
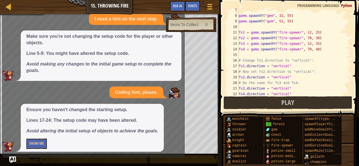
scroll to position [38, 0]
click at [38, 141] on button "Show Me" at bounding box center [36, 144] width 20 height 10
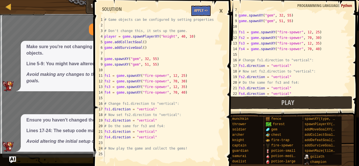
click at [224, 15] on div "×" at bounding box center [221, 10] width 10 height 13
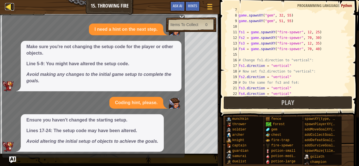
click at [7, 9] on div at bounding box center [8, 6] width 7 height 7
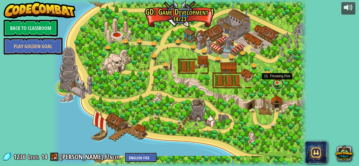
click at [279, 84] on link at bounding box center [278, 84] width 11 height 11
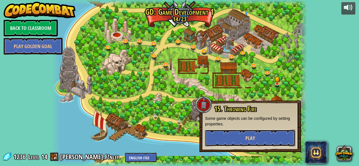
click at [238, 145] on button "Play" at bounding box center [250, 138] width 90 height 17
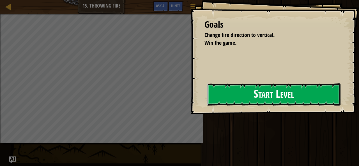
click at [263, 98] on button "Start Level" at bounding box center [274, 95] width 134 height 22
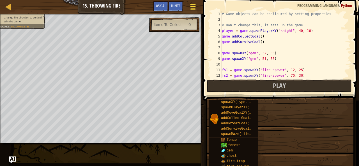
click at [191, 3] on div at bounding box center [193, 7] width 8 height 8
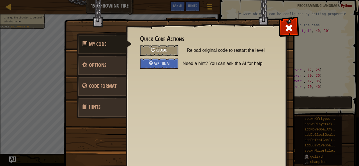
click at [156, 51] on span "Reload" at bounding box center [162, 49] width 12 height 5
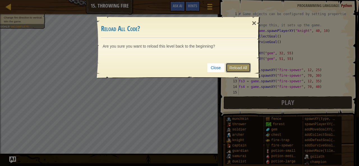
click at [235, 64] on link "Reload All" at bounding box center [238, 68] width 25 height 10
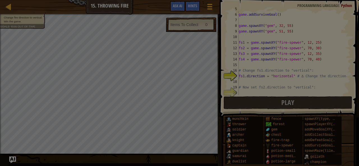
scroll to position [48, 0]
type textarea "fs1.direction = "horizontal" # ∆ Change the direction."
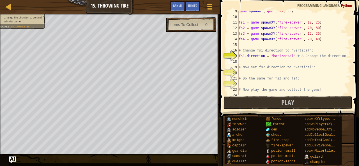
click at [257, 64] on div "game . spawnXY ( "gem" , 51 , 55 ) fs1 = game . spawnXY ( "fire-spewer" , 12 , …" at bounding box center [292, 55] width 109 height 95
click at [259, 70] on div "game . spawnXY ( "gem" , 51 , 55 ) fs1 = game . spawnXY ( "fire-spewer" , 12 , …" at bounding box center [292, 55] width 109 height 95
click at [258, 76] on div "game . spawnXY ( "gem" , 51 , 55 ) fs1 = game . spawnXY ( "fire-spewer" , 12 , …" at bounding box center [292, 55] width 109 height 95
type textarea "# Do the same for fs3 and fs4:"
click at [246, 73] on div "game . spawnXY ( "gem" , 51 , 55 ) fs1 = game . spawnXY ( "fire-spewer" , 12 , …" at bounding box center [292, 55] width 109 height 95
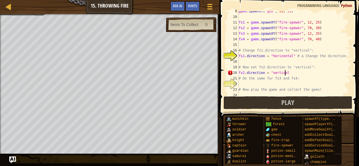
scroll to position [3, 4]
click at [288, 57] on div "game . spawnXY ( "gem" , 51 , 55 ) fs1 = game . spawnXY ( "fire-spewer" , 12 , …" at bounding box center [292, 55] width 109 height 95
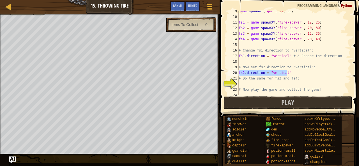
drag, startPoint x: 288, startPoint y: 74, endPoint x: 235, endPoint y: 73, distance: 53.0
click at [235, 73] on div "fs1.direction = "vertical" # ∆ Change the direction. 9 10 11 12 13 14 15 16 17 …" at bounding box center [288, 53] width 124 height 84
type textarea "fs2.direction = "vertical""
click at [240, 83] on div "game . spawnXY ( "gem" , 51 , 55 ) fs1 = game . spawnXY ( "fire-spewer" , 12 , …" at bounding box center [292, 55] width 109 height 95
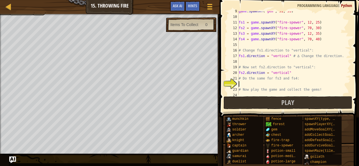
paste textarea "fs2.direction = "vertical""
type textarea "fs2.direction = "vertical""
click at [300, 86] on div "game . spawnXY ( "gem" , 51 , 55 ) fs1 = game . spawnXY ( "fire-spewer" , 12 , …" at bounding box center [292, 55] width 109 height 95
paste textarea "fs2.direction = "vertical""
click at [300, 86] on div "game . spawnXY ( "gem" , 51 , 55 ) fs1 = game . spawnXY ( "fire-spewer" , 12 , …" at bounding box center [292, 55] width 109 height 95
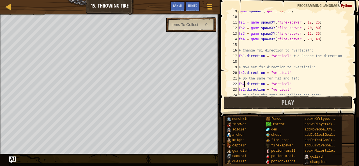
click at [244, 86] on div "game . spawnXY ( "gem" , 51 , 55 ) fs1 = game . spawnXY ( "fire-spewer" , 12 , …" at bounding box center [292, 55] width 109 height 95
click at [244, 92] on div "game . spawnXY ( "gem" , 51 , 55 ) fs1 = game . spawnXY ( "fire-spewer" , 12 , …" at bounding box center [292, 55] width 109 height 95
type textarea "fs4.direction = "vertical""
click at [182, 6] on span "Ask AI" at bounding box center [178, 5] width 10 height 5
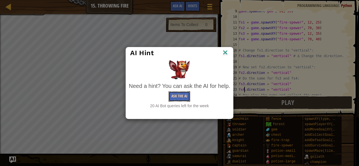
click at [176, 96] on button "Ask the AI" at bounding box center [180, 96] width 22 height 10
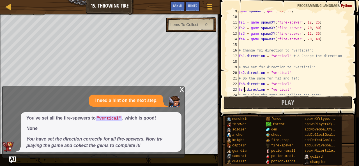
click at [181, 91] on div "x" at bounding box center [181, 89] width 5 height 6
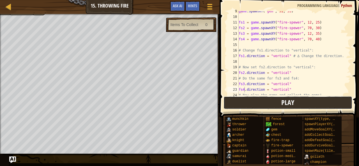
click at [250, 106] on button "Play" at bounding box center [288, 103] width 129 height 13
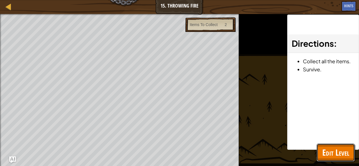
click at [324, 152] on span "Edit Level" at bounding box center [335, 153] width 27 height 12
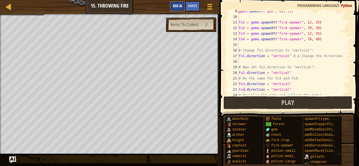
click at [178, 6] on span "Ask AI" at bounding box center [178, 5] width 10 height 5
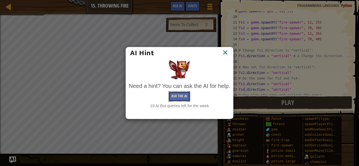
click at [180, 98] on button "Ask the AI" at bounding box center [180, 96] width 22 height 10
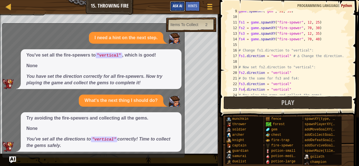
click at [180, 6] on span "Ask AI" at bounding box center [178, 5] width 10 height 5
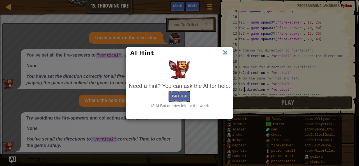
click at [228, 53] on img at bounding box center [225, 53] width 7 height 8
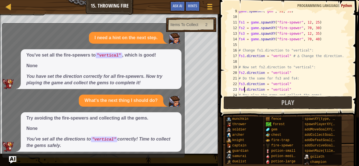
click at [13, 158] on img "Ask AI" at bounding box center [12, 160] width 7 height 7
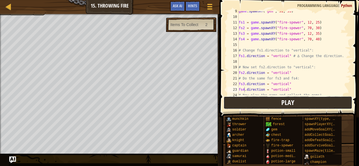
click at [242, 105] on button "Play" at bounding box center [288, 103] width 129 height 13
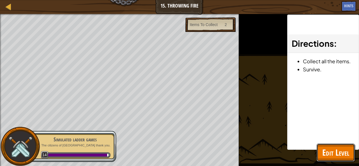
click at [320, 150] on button "Edit Level" at bounding box center [336, 153] width 38 height 18
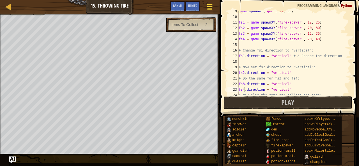
click at [212, 5] on div at bounding box center [210, 7] width 8 height 8
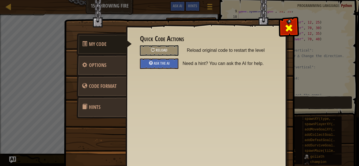
click at [280, 30] on div at bounding box center [289, 27] width 18 height 18
